Goal: Information Seeking & Learning: Learn about a topic

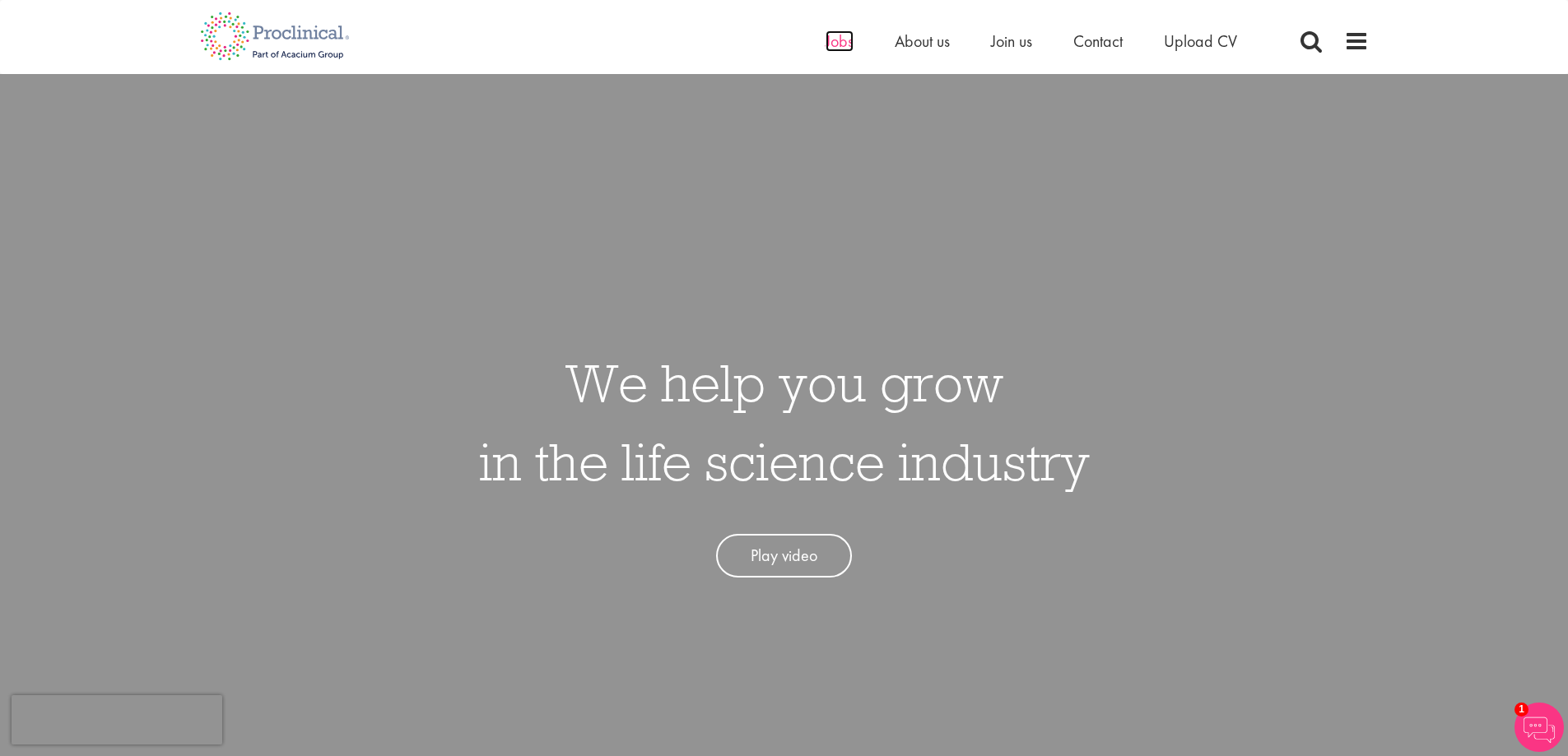
click at [838, 34] on span "Jobs" at bounding box center [839, 42] width 28 height 22
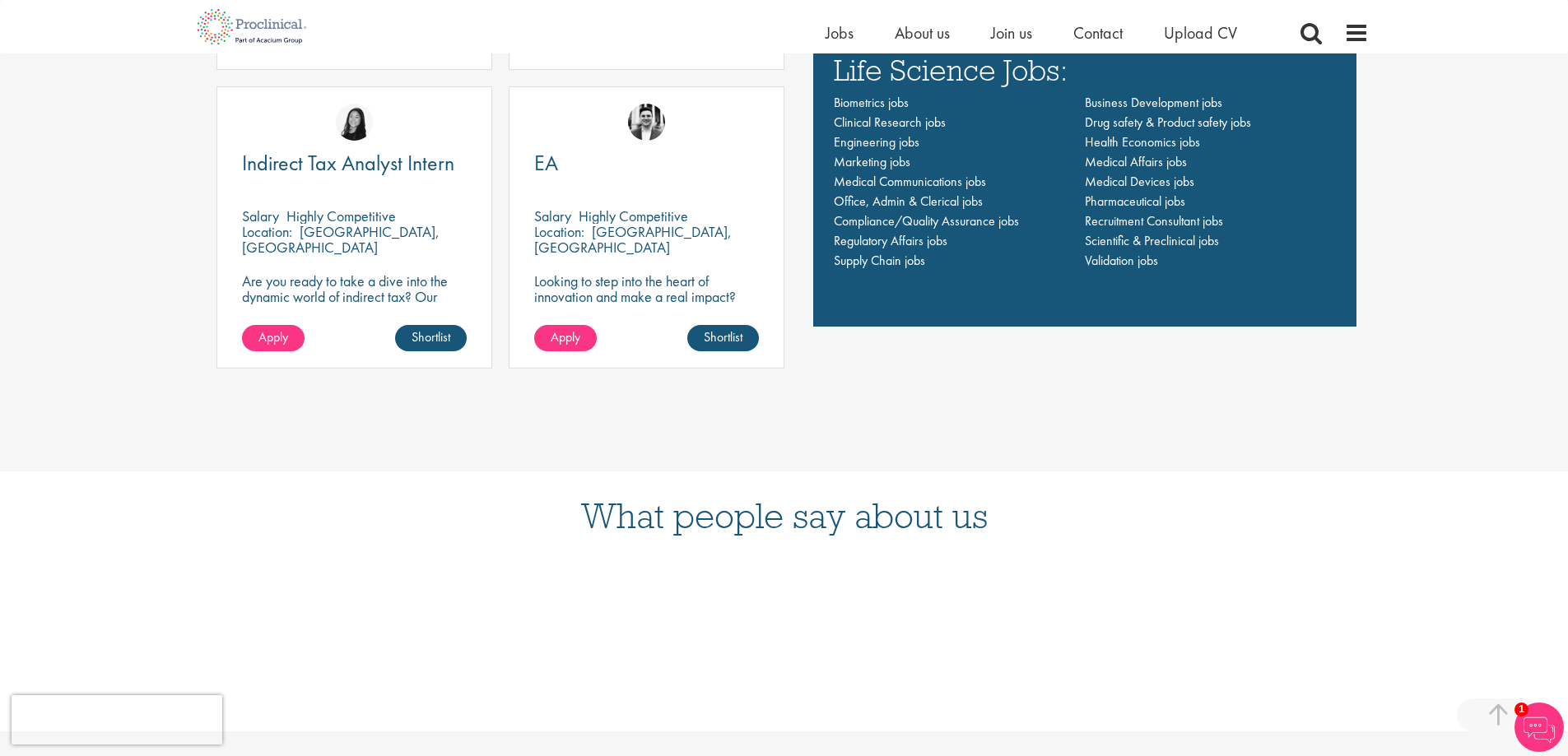
scroll to position [1152, 0]
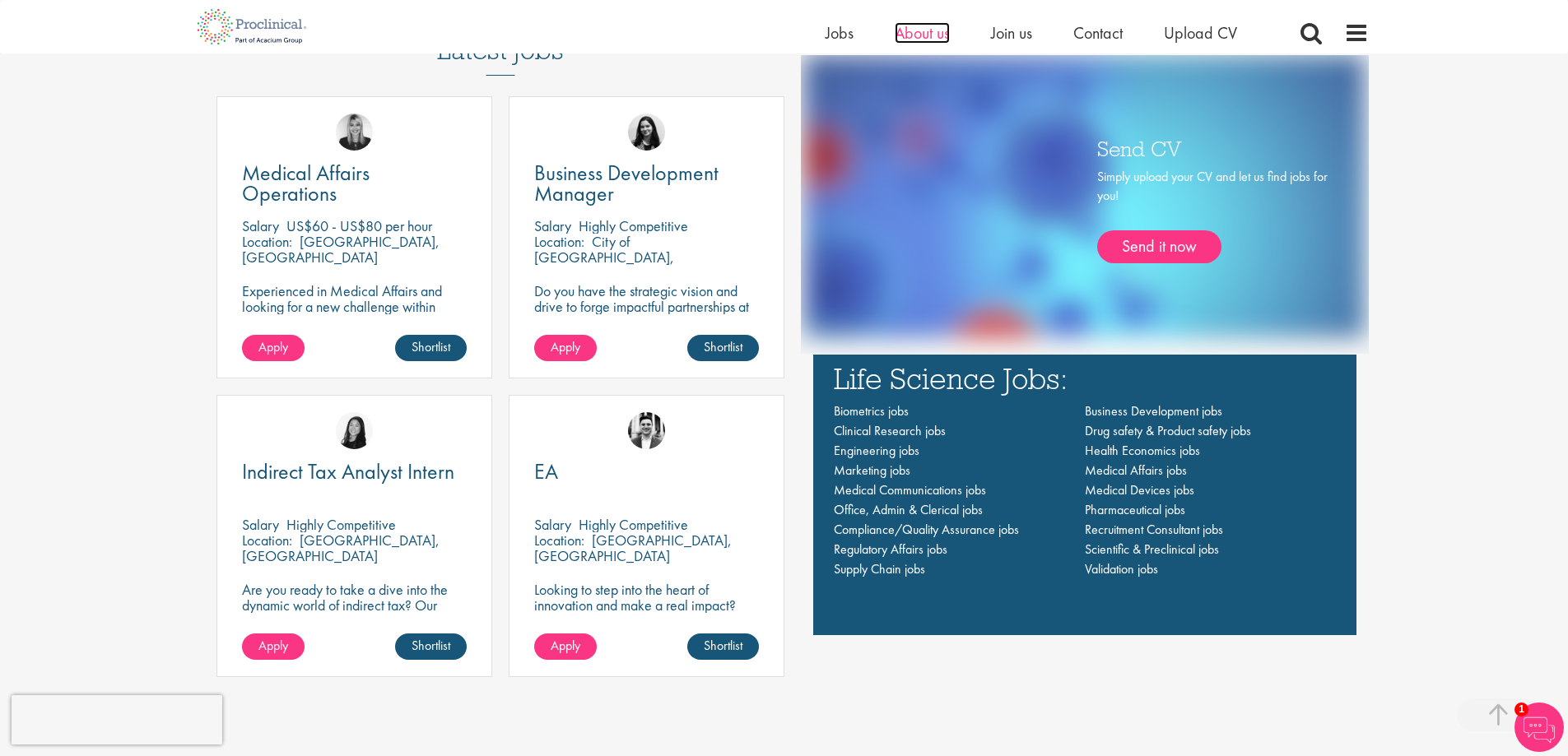
click at [921, 32] on span "About us" at bounding box center [922, 33] width 55 height 22
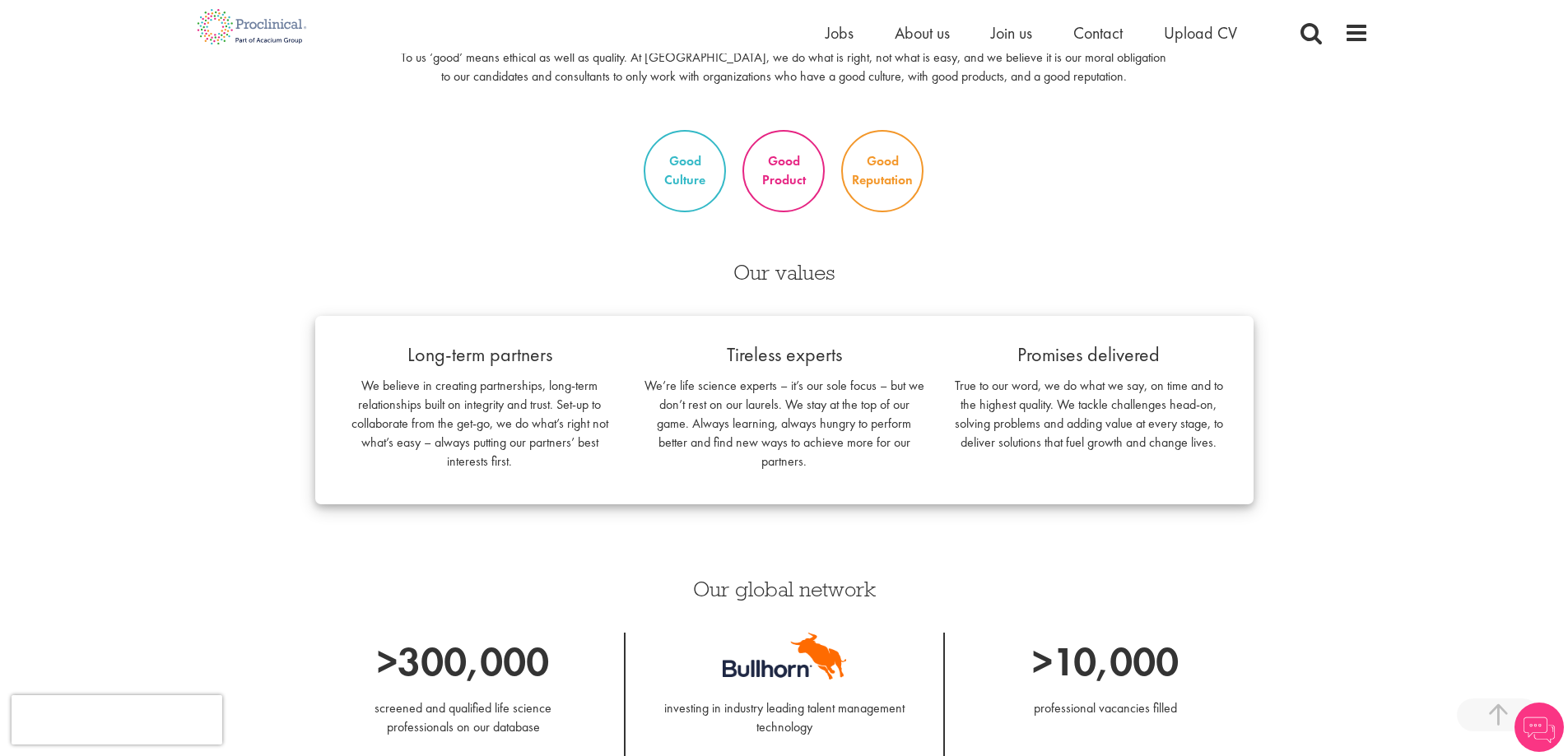
scroll to position [3259, 0]
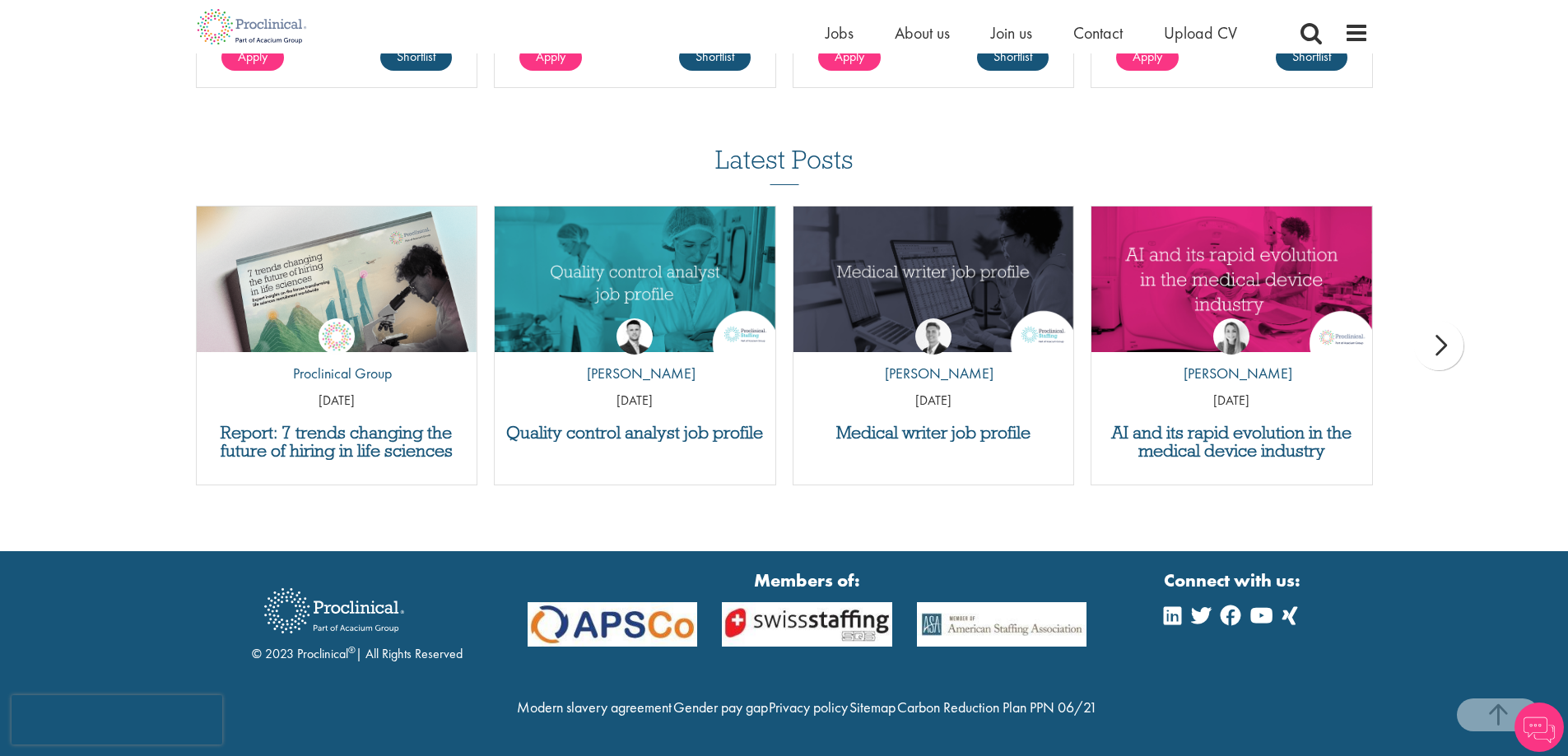
drag, startPoint x: 1174, startPoint y: 396, endPoint x: 1208, endPoint y: 680, distance: 286.0
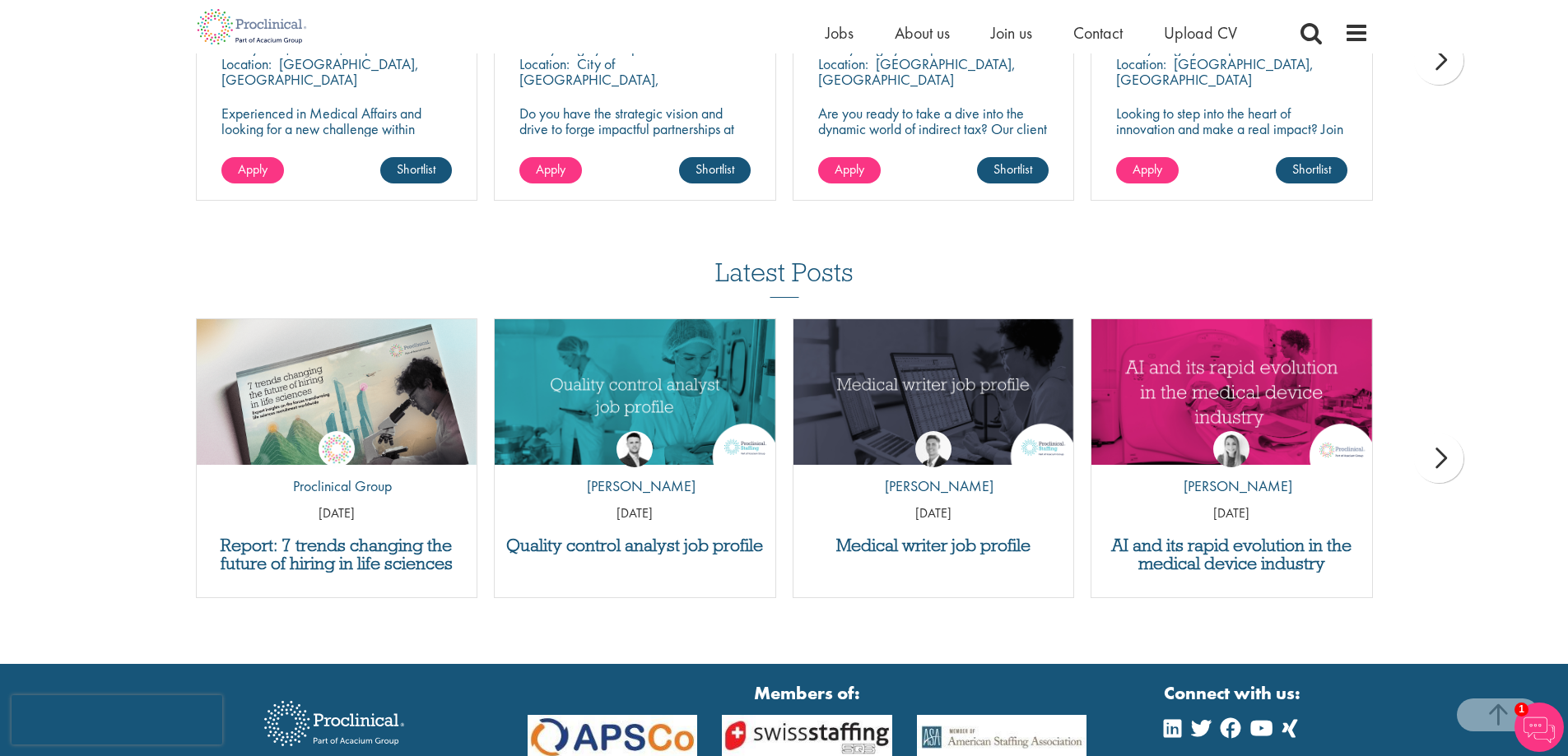
scroll to position [2766, 0]
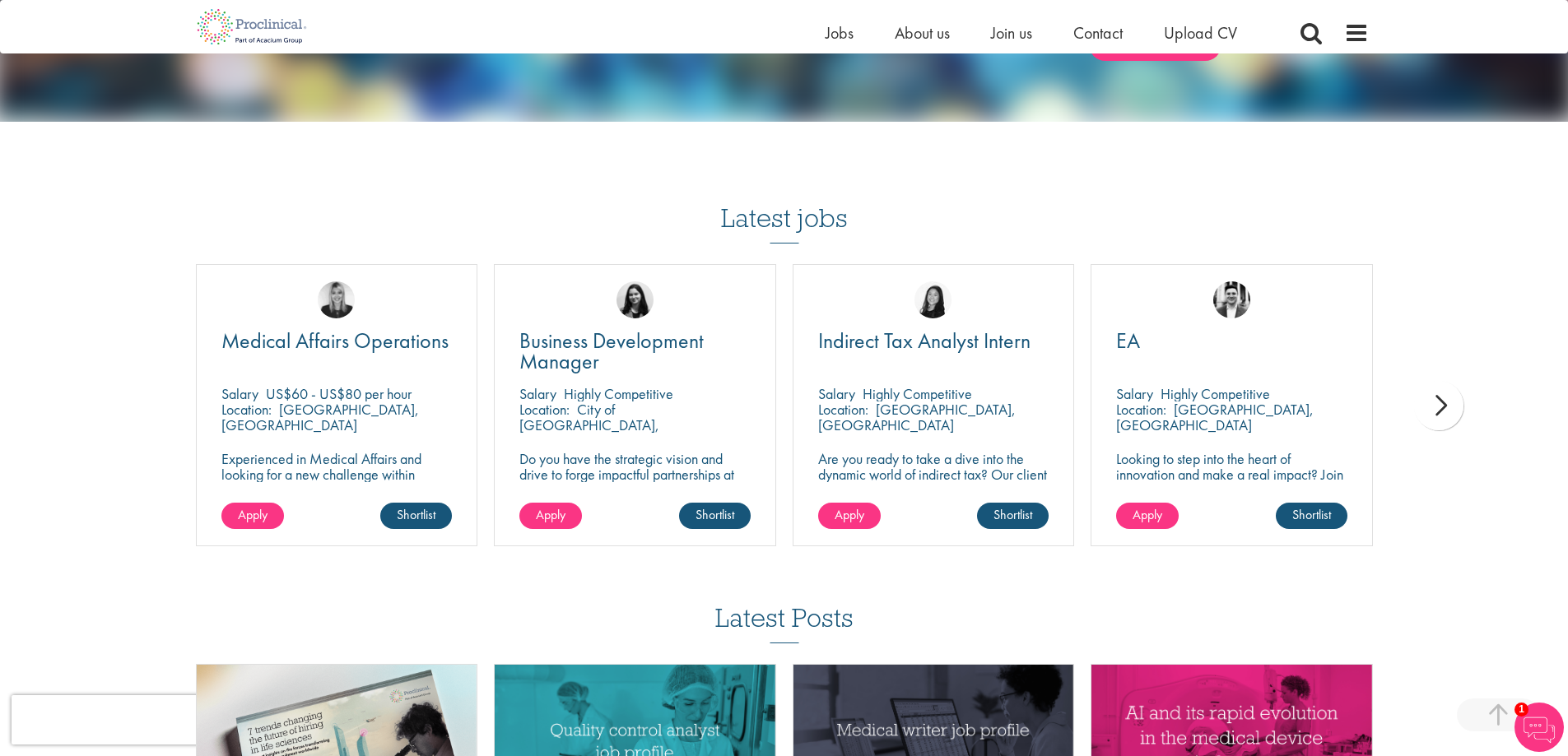
click at [1450, 418] on div "next" at bounding box center [1439, 406] width 49 height 49
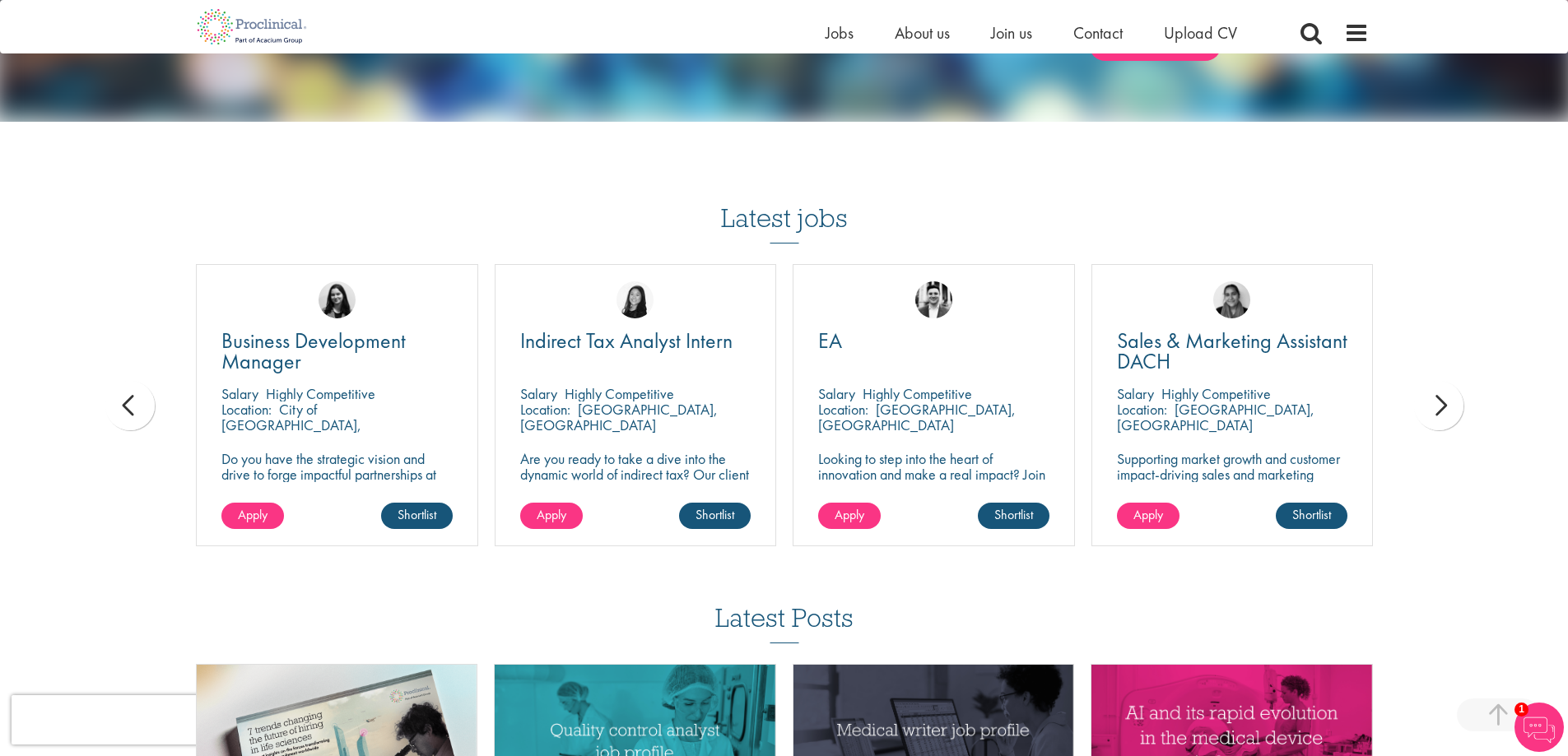
click at [1450, 418] on div "next" at bounding box center [1439, 406] width 49 height 49
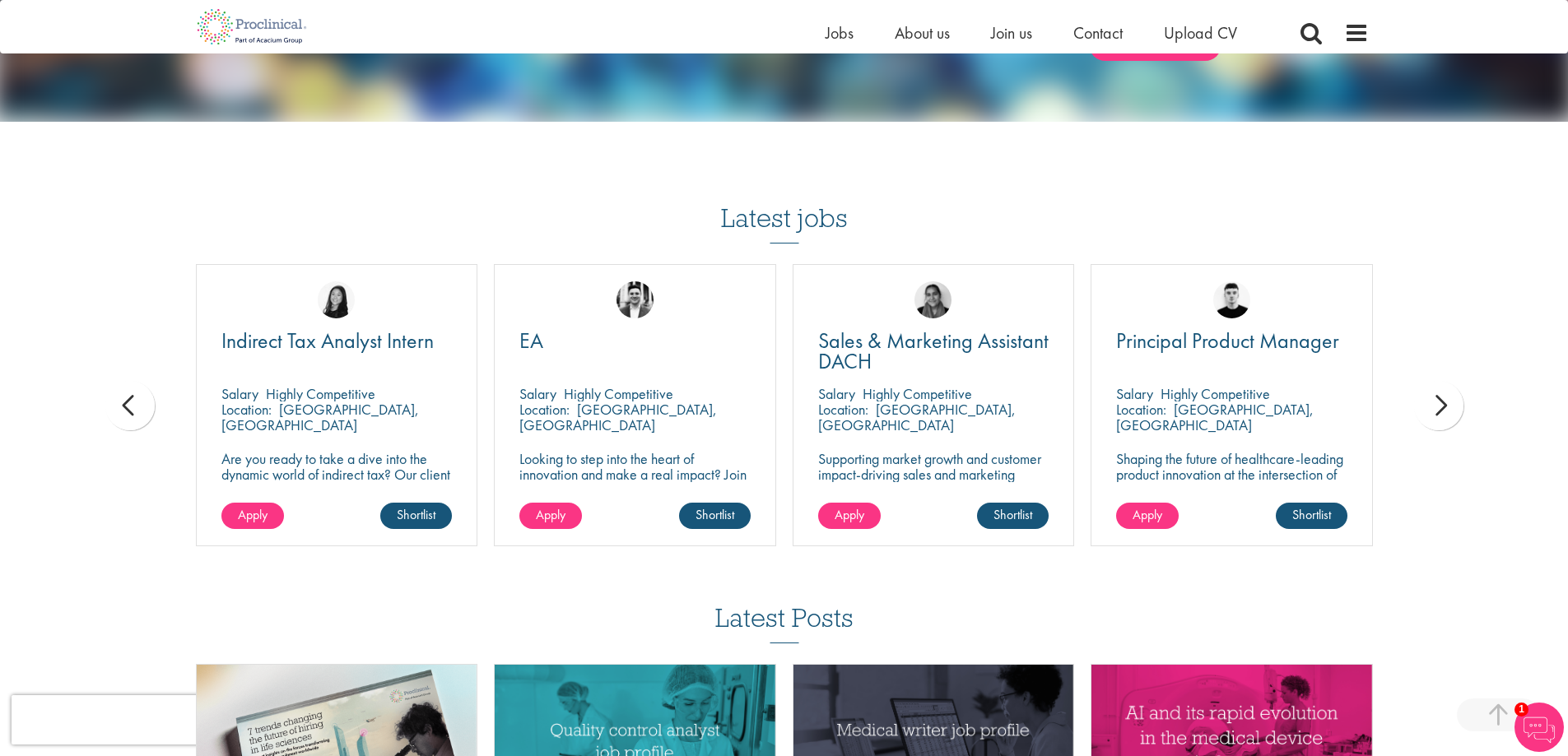
click at [1440, 408] on div "next" at bounding box center [1439, 406] width 49 height 49
